Goal: Task Accomplishment & Management: Use online tool/utility

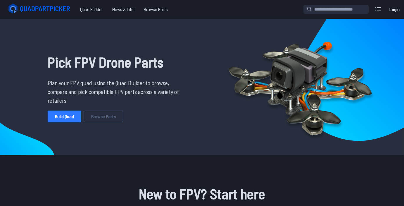
click at [75, 118] on link "Build Quad" at bounding box center [65, 116] width 34 height 12
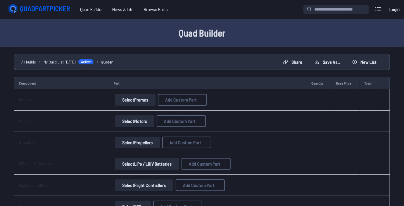
click at [127, 100] on button "Select Frames" at bounding box center [135, 100] width 41 height 12
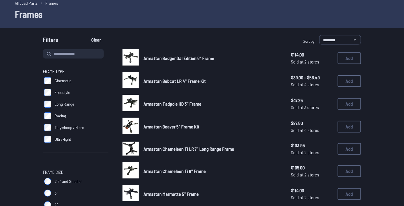
scroll to position [26, 0]
click at [72, 104] on span "Long Range" at bounding box center [65, 104] width 20 height 6
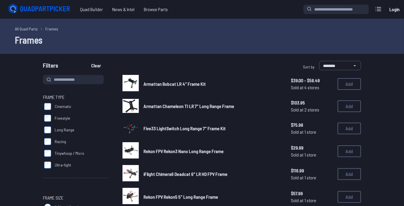
click at [68, 130] on span "Long Range" at bounding box center [65, 130] width 20 height 6
click at [65, 117] on span "Freestyle" at bounding box center [62, 118] width 15 height 6
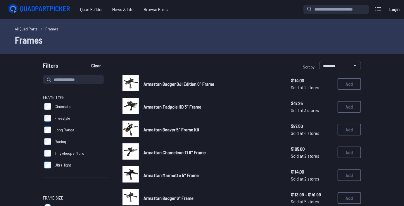
click at [65, 110] on label "Cinematic" at bounding box center [75, 106] width 65 height 12
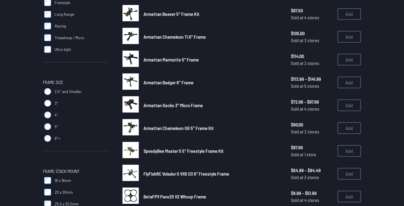
scroll to position [116, 0]
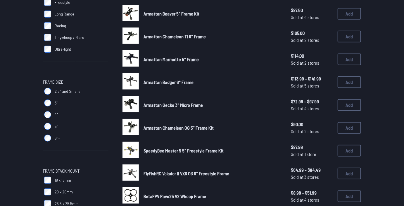
click at [54, 129] on label "5"" at bounding box center [75, 126] width 65 height 12
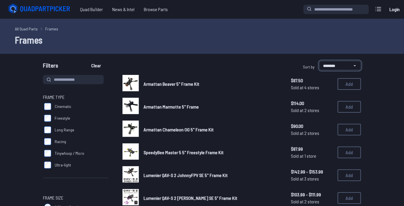
click at [319, 61] on select "**********" at bounding box center [340, 65] width 42 height 9
select select "*********"
click option "**********" at bounding box center [0, 0] width 0 height 0
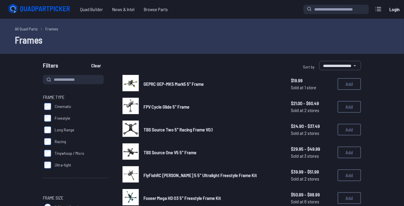
click at [188, 85] on span "GEPRC GEP-MK5 Mark5 5" Frame" at bounding box center [173, 84] width 60 height 6
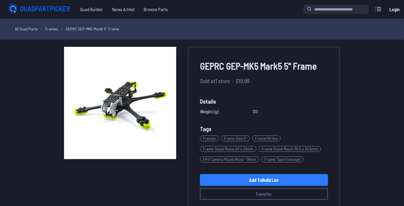
click at [315, 178] on link "Add to Build List" at bounding box center [264, 180] width 128 height 12
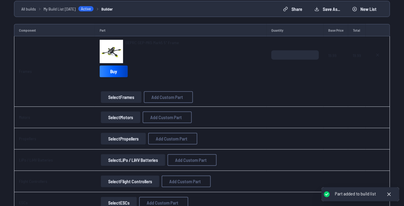
scroll to position [53, 0]
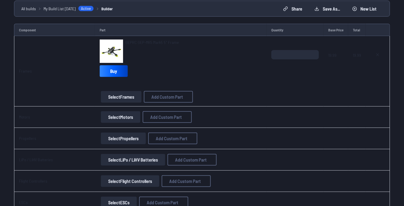
click at [118, 117] on button "Select Motors" at bounding box center [120, 117] width 39 height 12
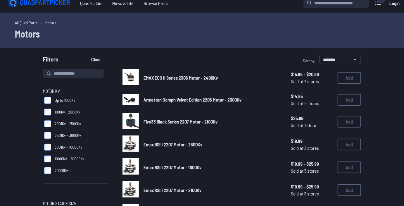
scroll to position [1, 0]
